Goal: Information Seeking & Learning: Learn about a topic

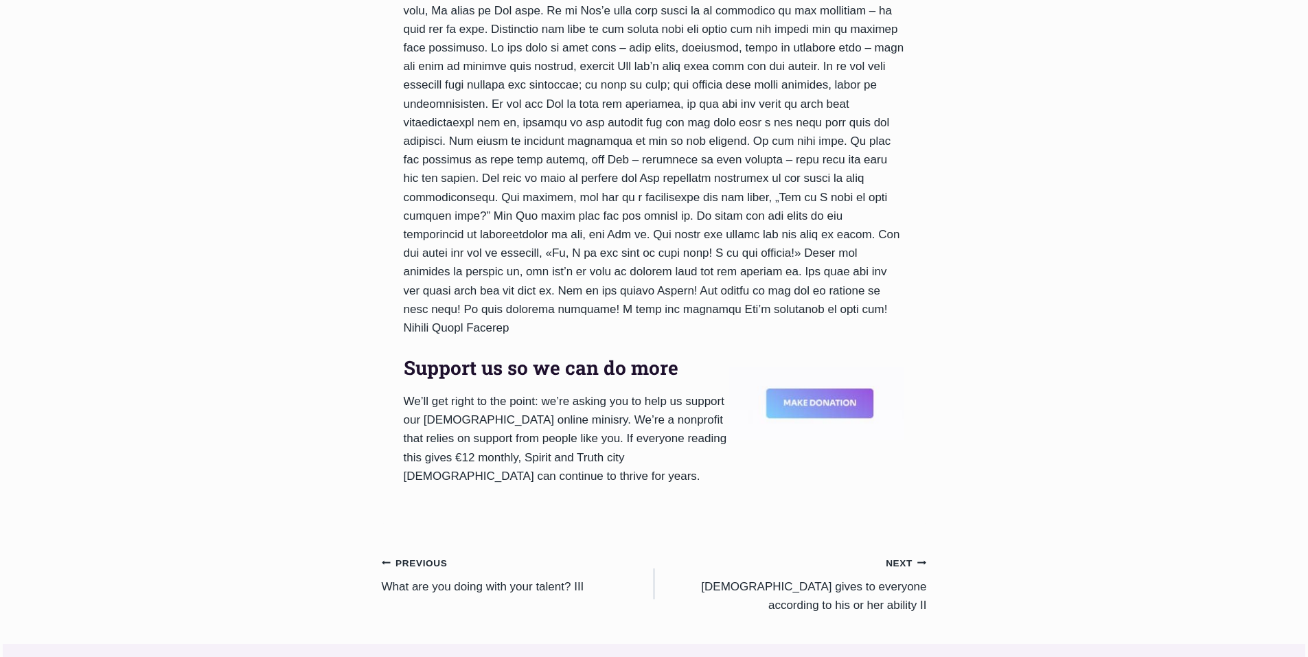
scroll to position [961, 0]
click at [886, 553] on link "Next Continue [DEMOGRAPHIC_DATA] gives to everyone according to his or her abil…" at bounding box center [790, 584] width 273 height 62
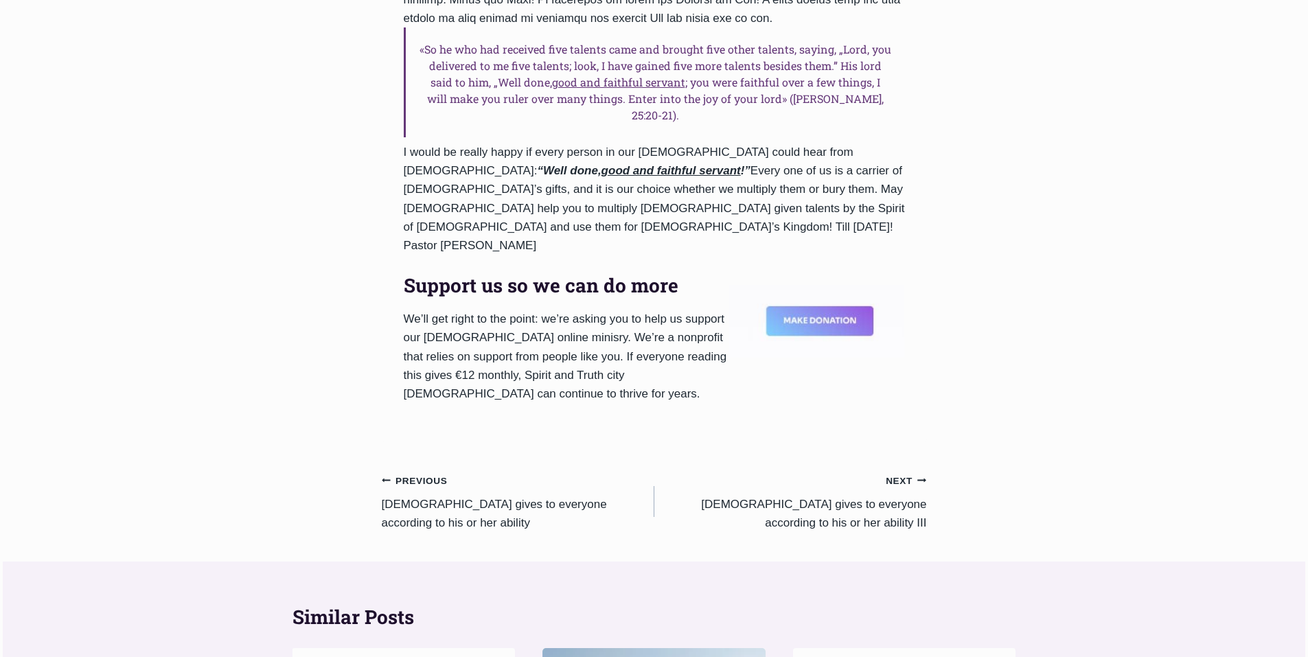
scroll to position [1305, 0]
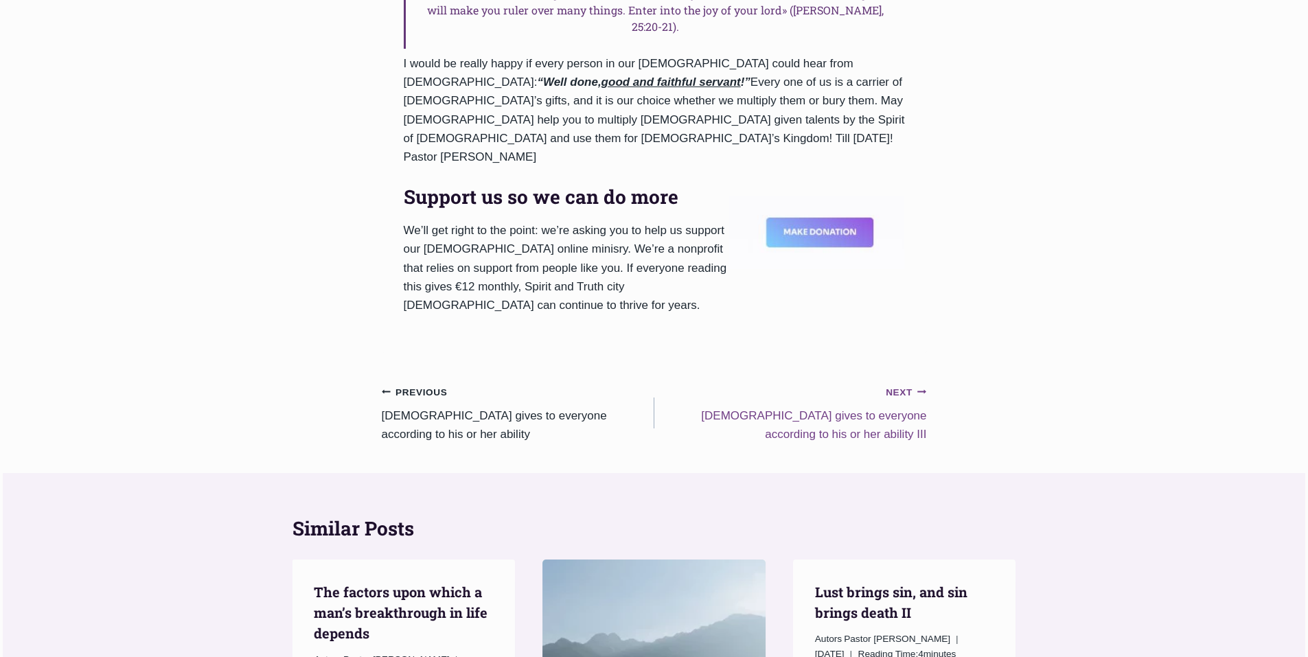
click at [902, 385] on small "Next Continue" at bounding box center [906, 392] width 41 height 15
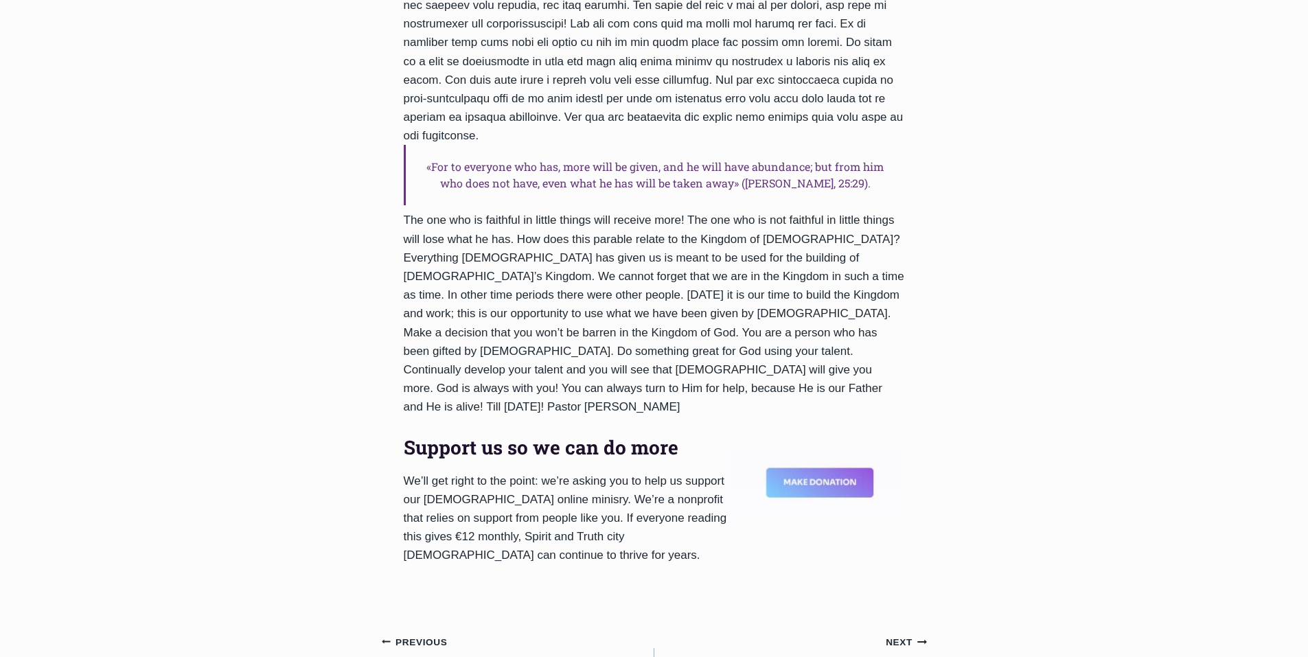
scroll to position [1236, 0]
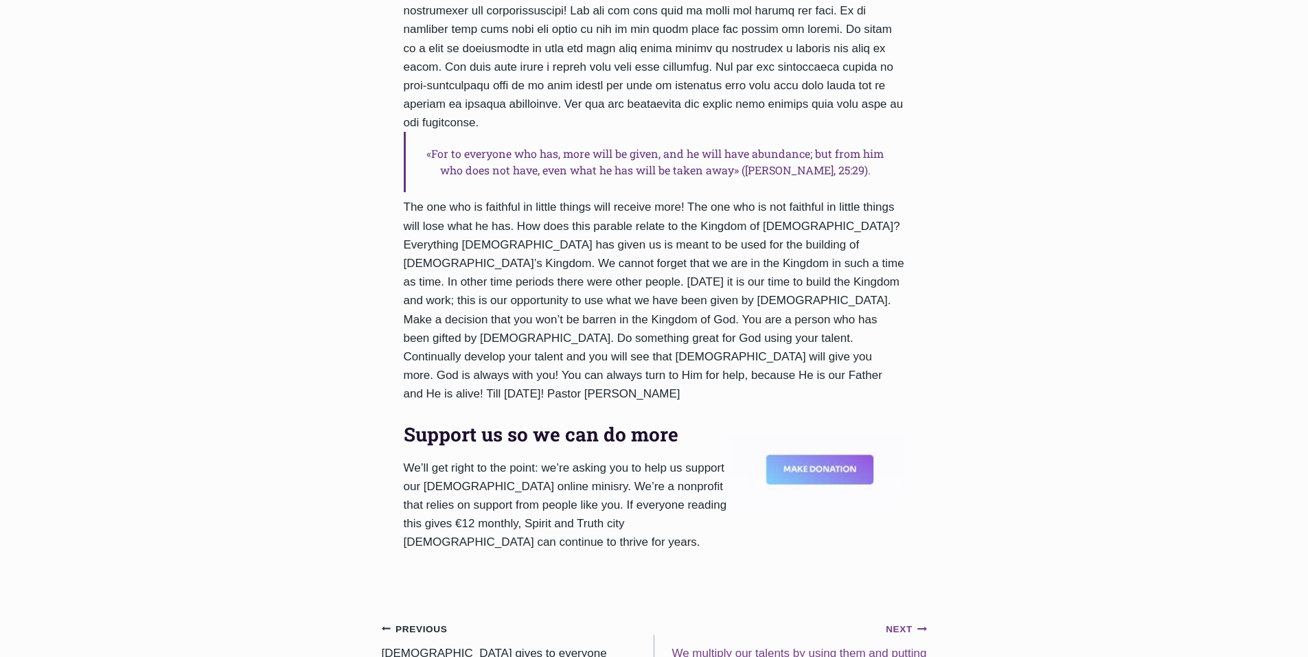
click at [902, 622] on small "Next Continue" at bounding box center [906, 629] width 41 height 15
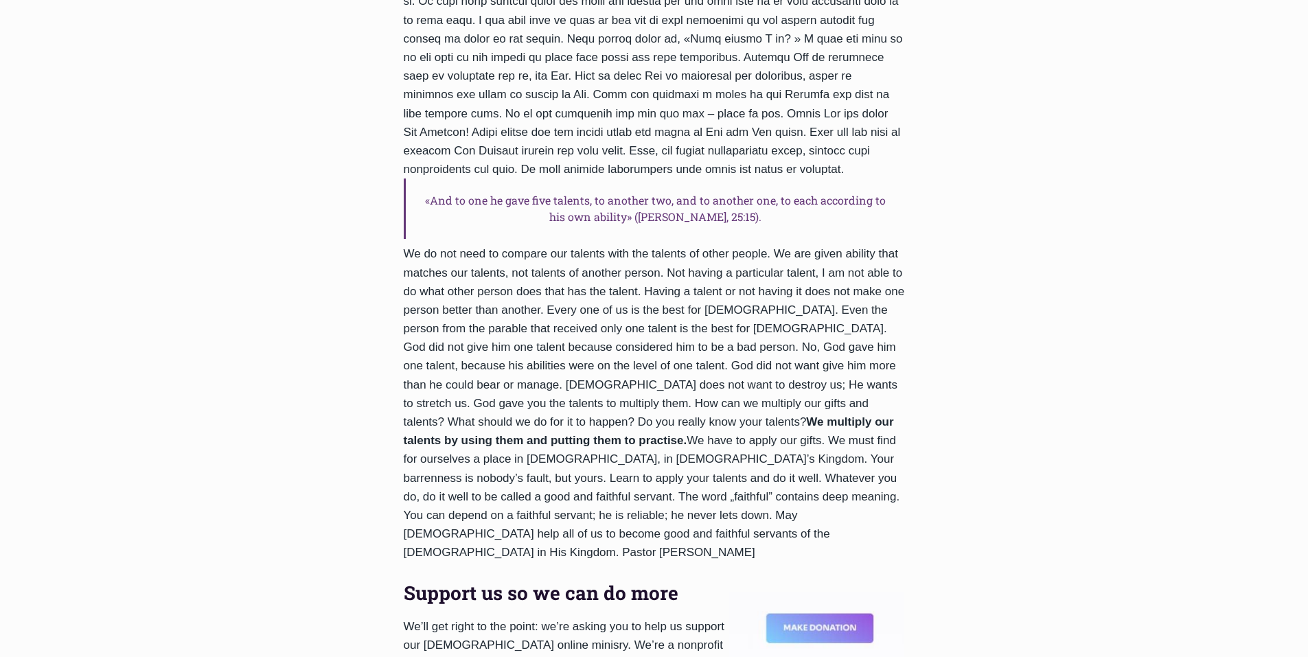
scroll to position [687, 0]
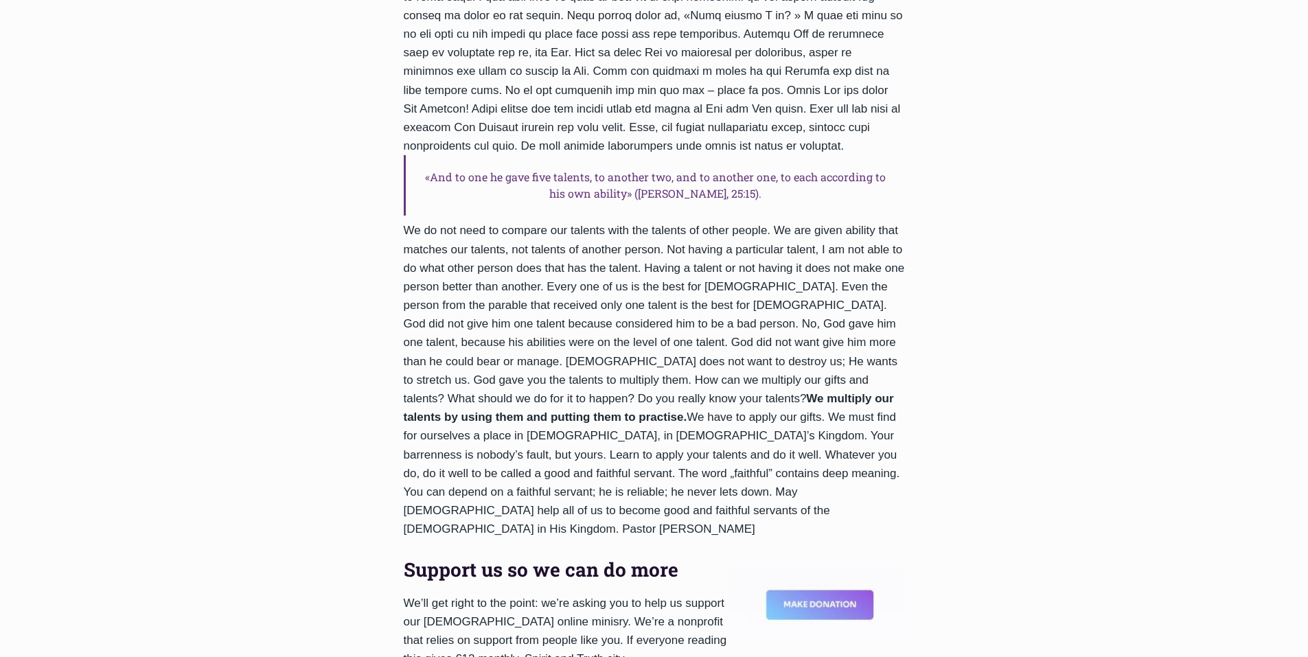
drag, startPoint x: 1128, startPoint y: 108, endPoint x: 15, endPoint y: 462, distance: 1168.1
